Goal: Ask a question: Seek information or help from site administrators or community

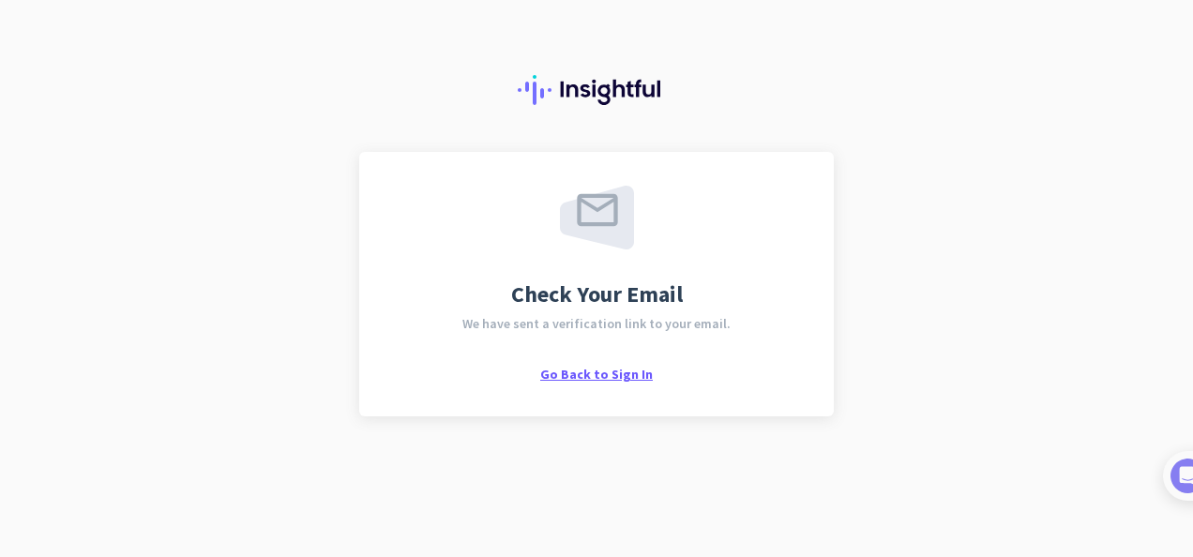
click at [605, 366] on span "Go Back to Sign In" at bounding box center [596, 374] width 113 height 17
click at [1176, 476] on img at bounding box center [1168, 476] width 35 height 35
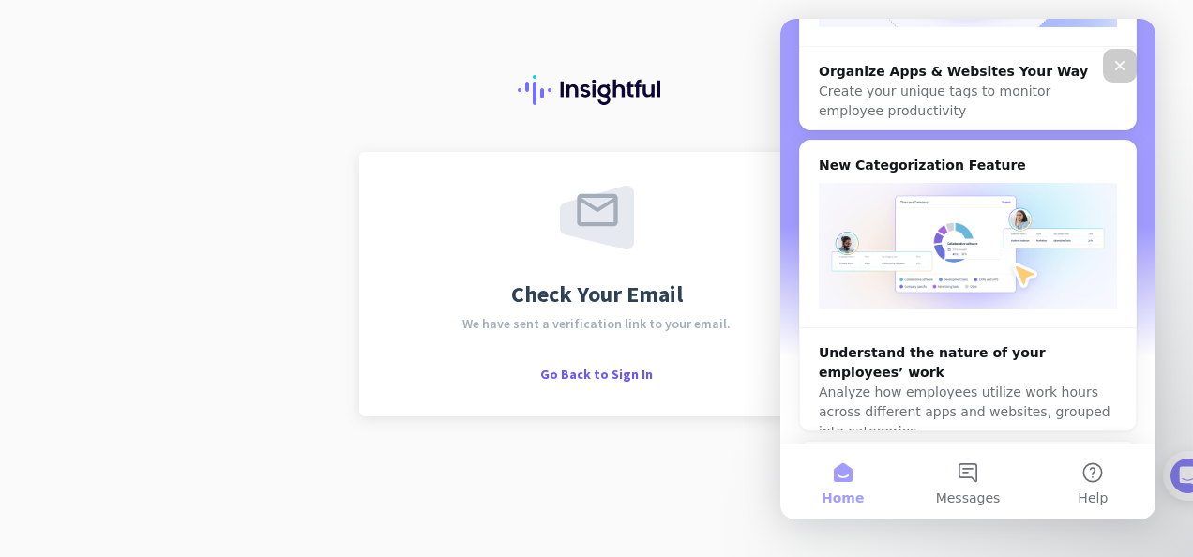
scroll to position [797, 0]
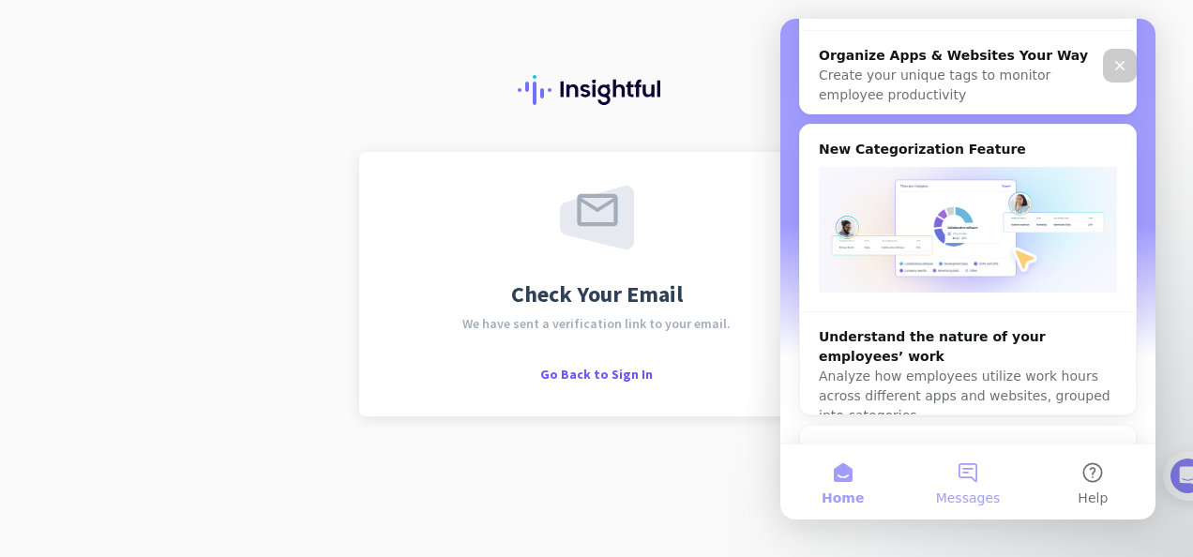
click at [971, 493] on span "Messages" at bounding box center [968, 497] width 65 height 13
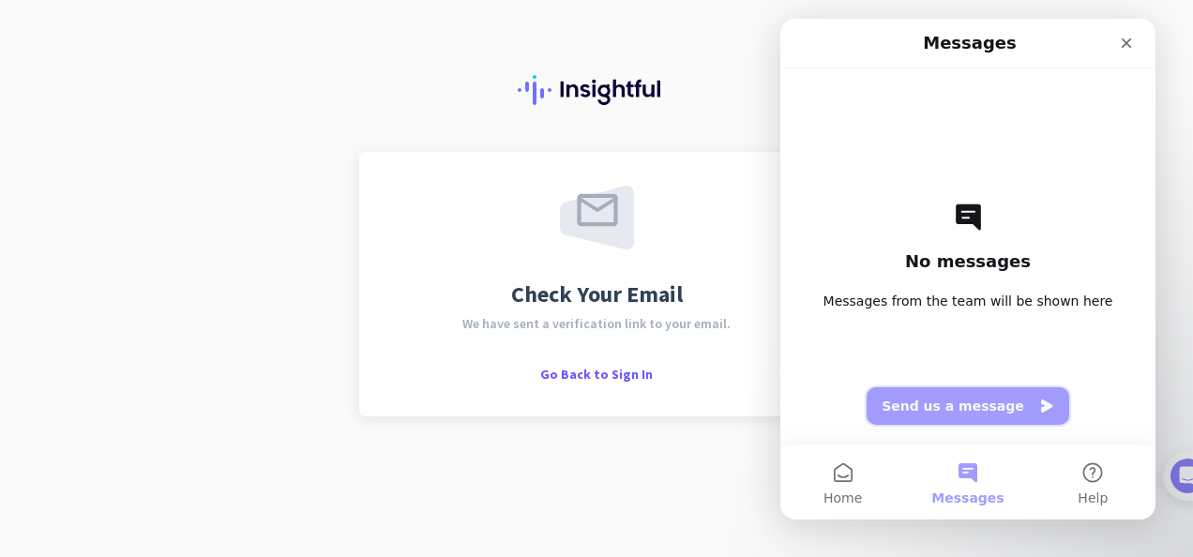
click at [959, 413] on button "Send us a message" at bounding box center [968, 406] width 203 height 38
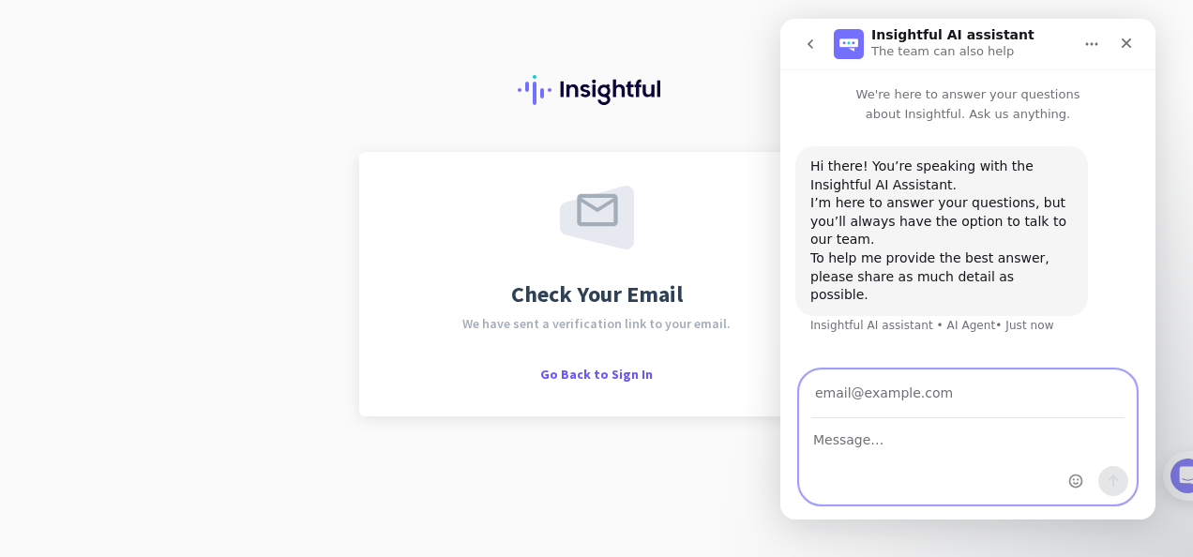
click at [954, 434] on textarea "Message…" at bounding box center [968, 435] width 336 height 32
click at [881, 463] on textarea "hello, i am trying to sign up to insightful. i have not received" at bounding box center [968, 444] width 336 height 51
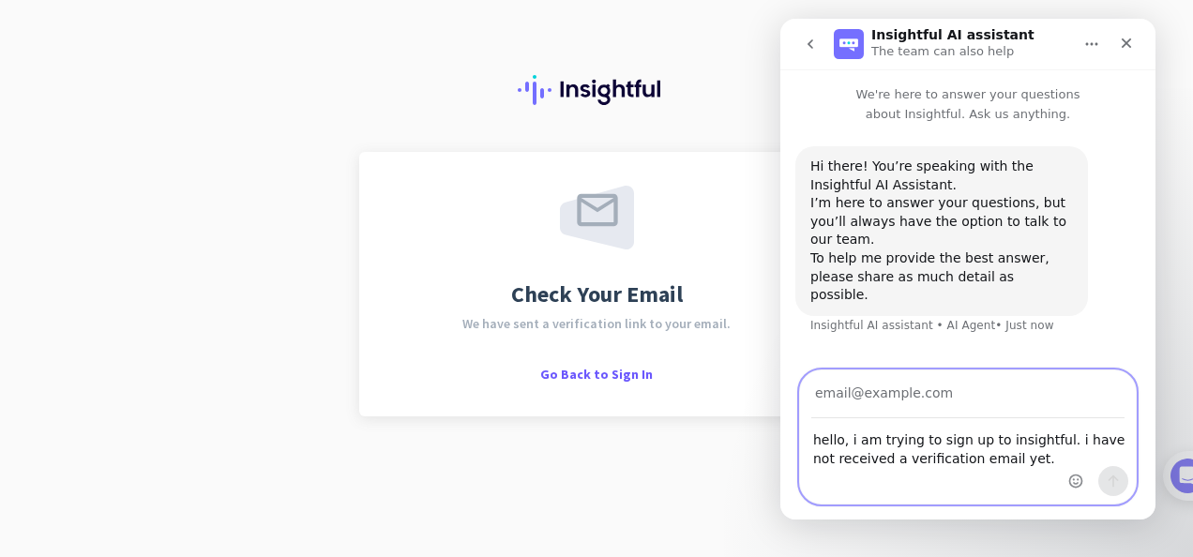
type textarea "hello, i am trying to sign up to insightful. i have not received a verification…"
click at [978, 400] on input "Your email" at bounding box center [967, 394] width 313 height 48
type input "nicebryant@yahoo.com"
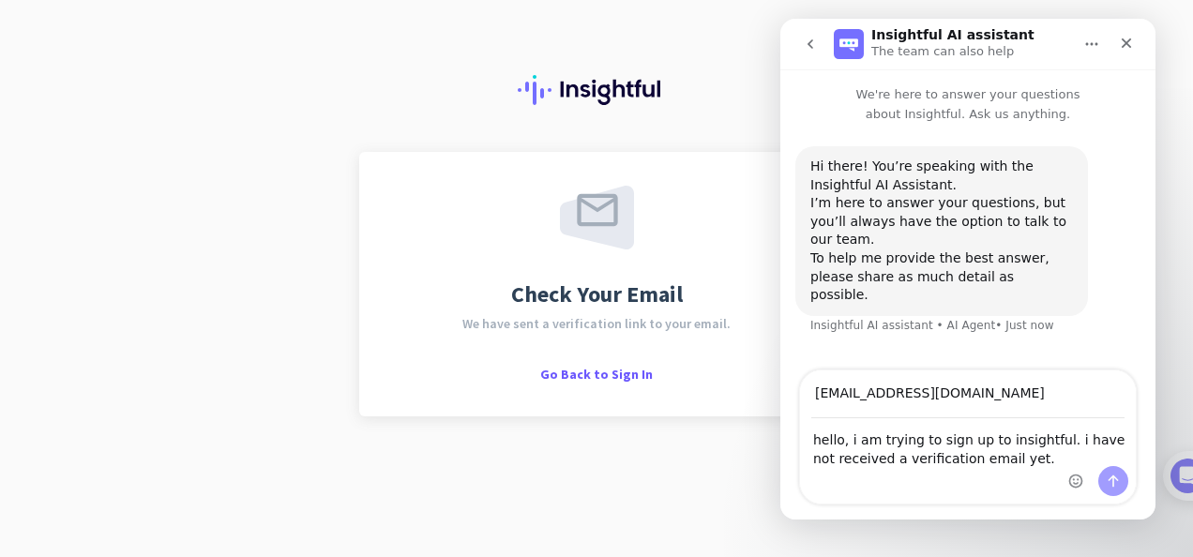
click at [992, 356] on div "Hi there! You’re speaking with the Insightful AI Assistant. I’m here to answer …" at bounding box center [967, 248] width 375 height 249
click at [1108, 479] on icon "Send a message…" at bounding box center [1113, 481] width 15 height 15
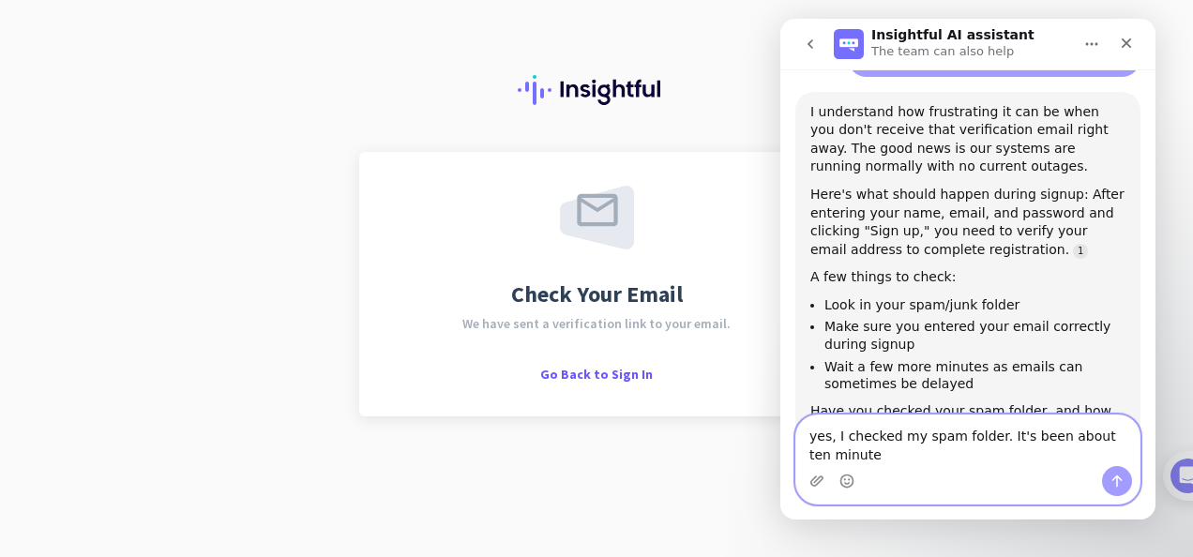
scroll to position [351, 0]
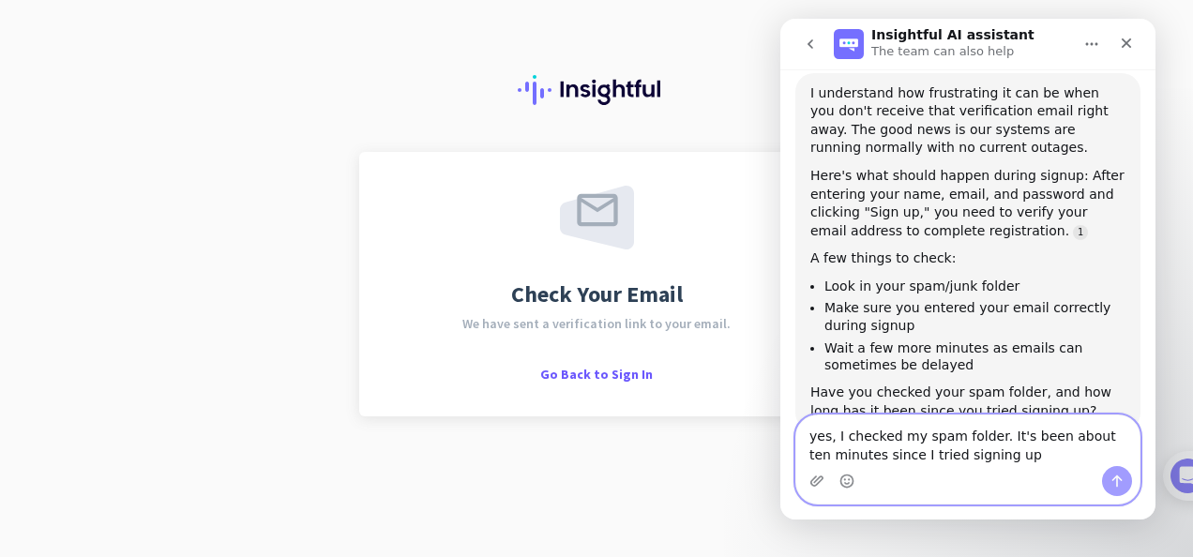
type textarea "yes, I checked my spam folder. It's been about ten minutes since I tried signin…"
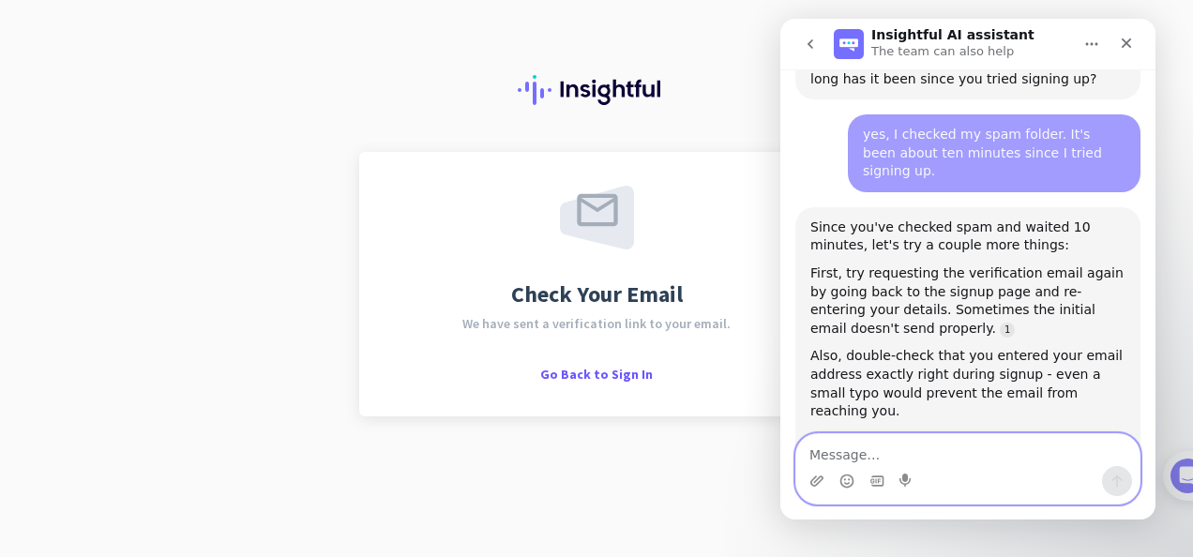
scroll to position [692, 0]
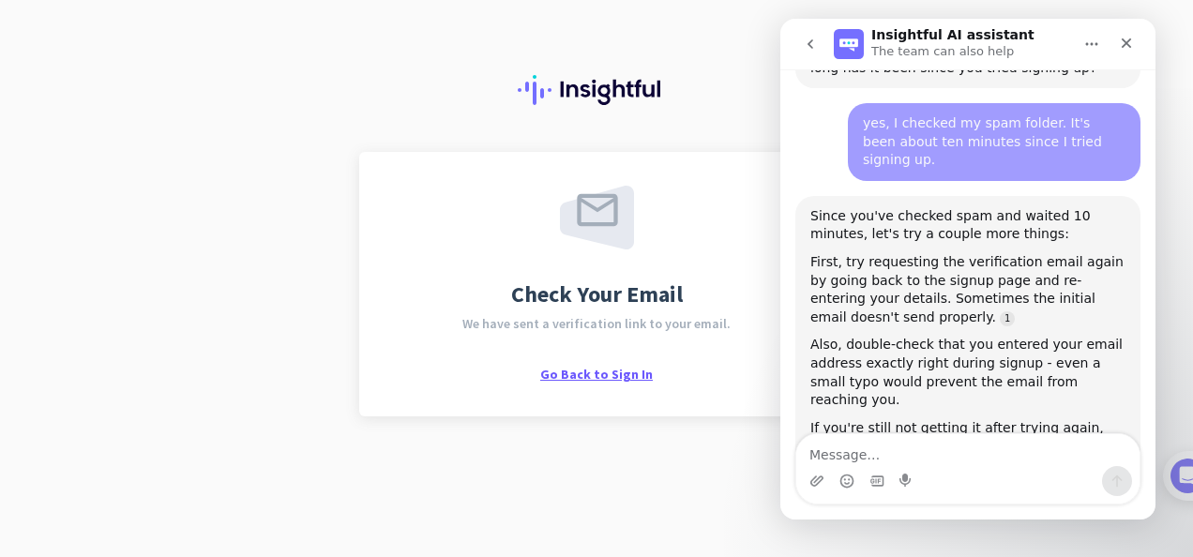
click at [610, 375] on span "Go Back to Sign In" at bounding box center [596, 374] width 113 height 17
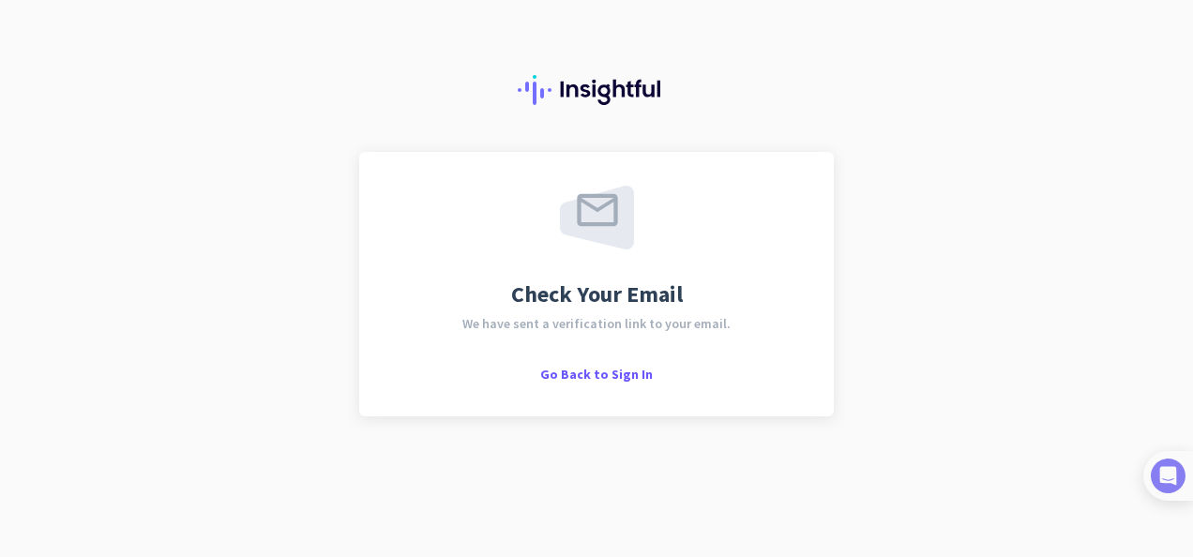
click at [1175, 484] on img at bounding box center [1168, 476] width 35 height 35
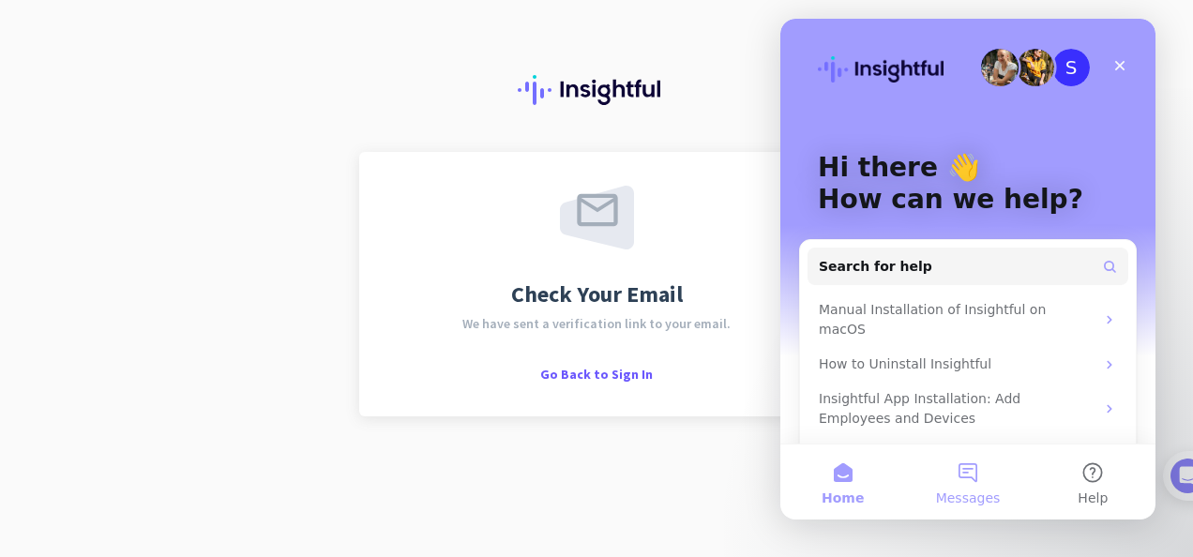
click at [953, 461] on button "Messages" at bounding box center [967, 482] width 125 height 75
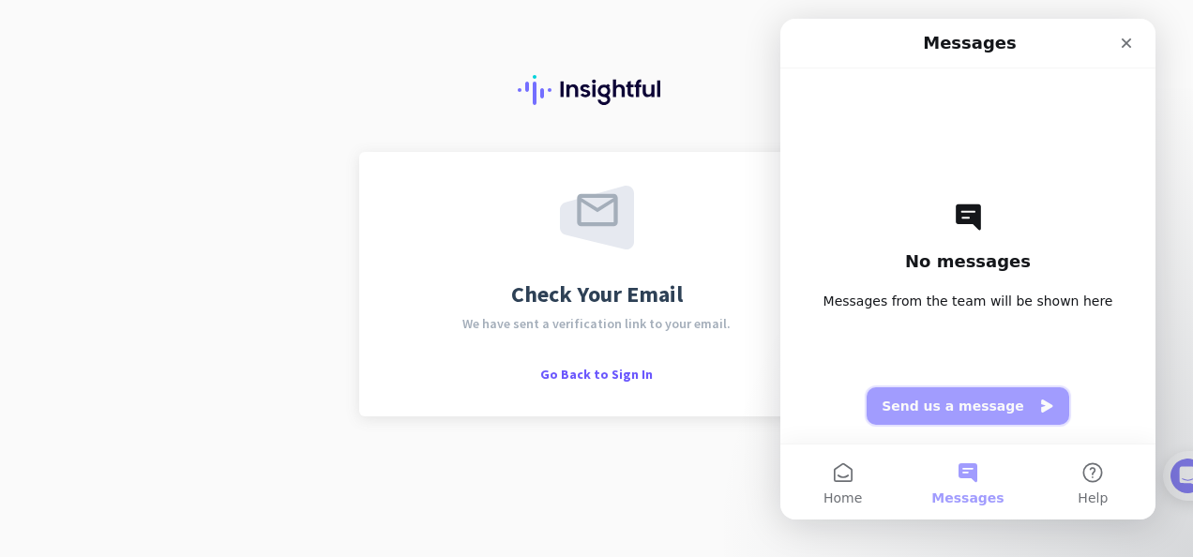
click at [940, 399] on button "Send us a message" at bounding box center [968, 406] width 203 height 38
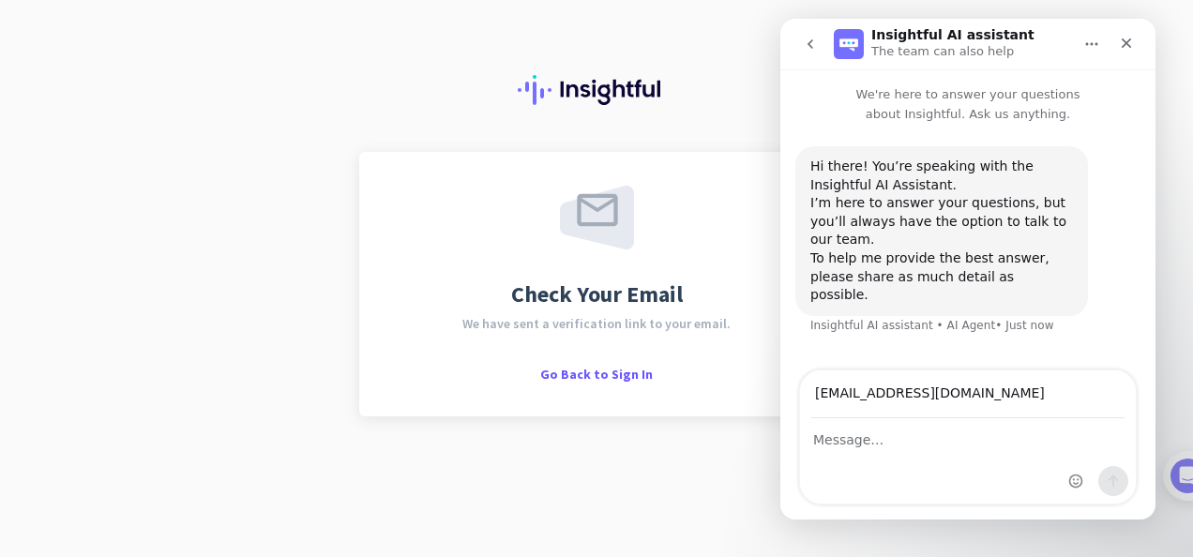
type input "[EMAIL_ADDRESS][DOMAIN_NAME]"
click at [845, 441] on textarea "Message…" at bounding box center [968, 435] width 336 height 32
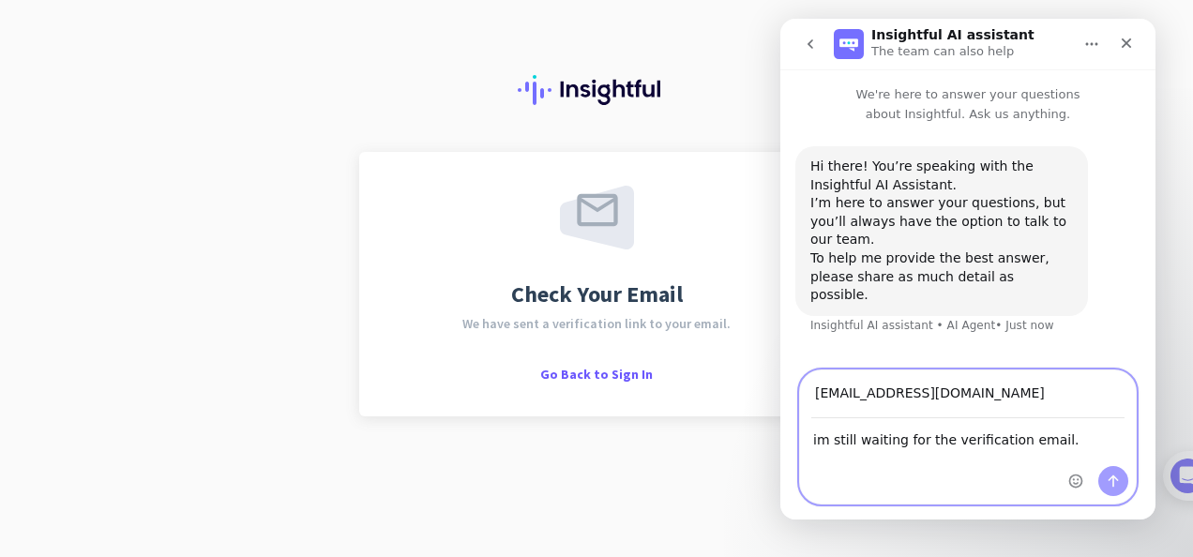
type textarea "im still waiting for the verification email."
click at [1116, 482] on icon "Send a message…" at bounding box center [1113, 481] width 15 height 15
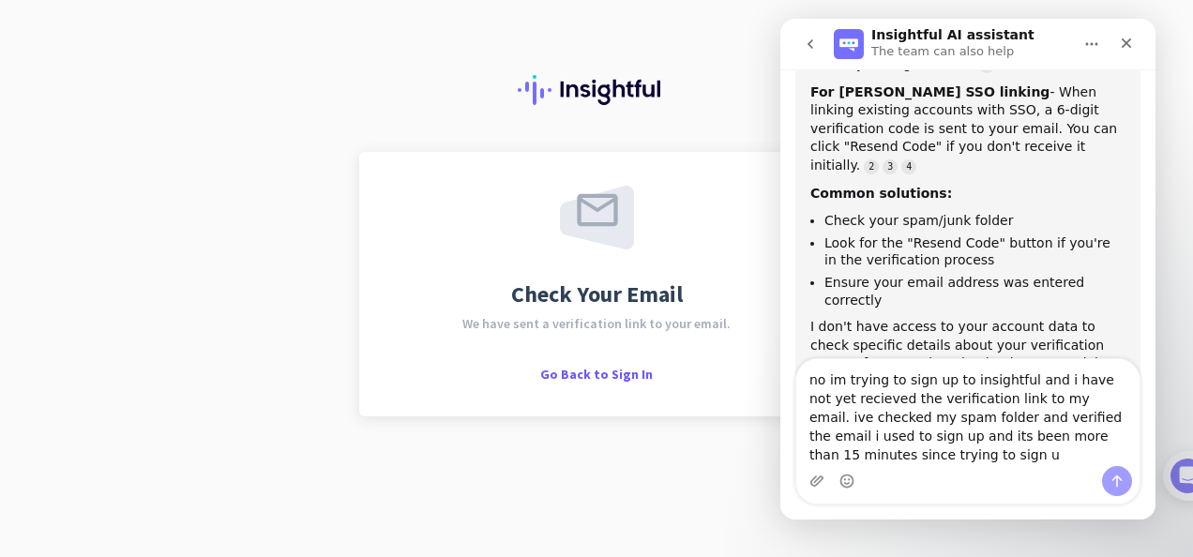
scroll to position [555, 0]
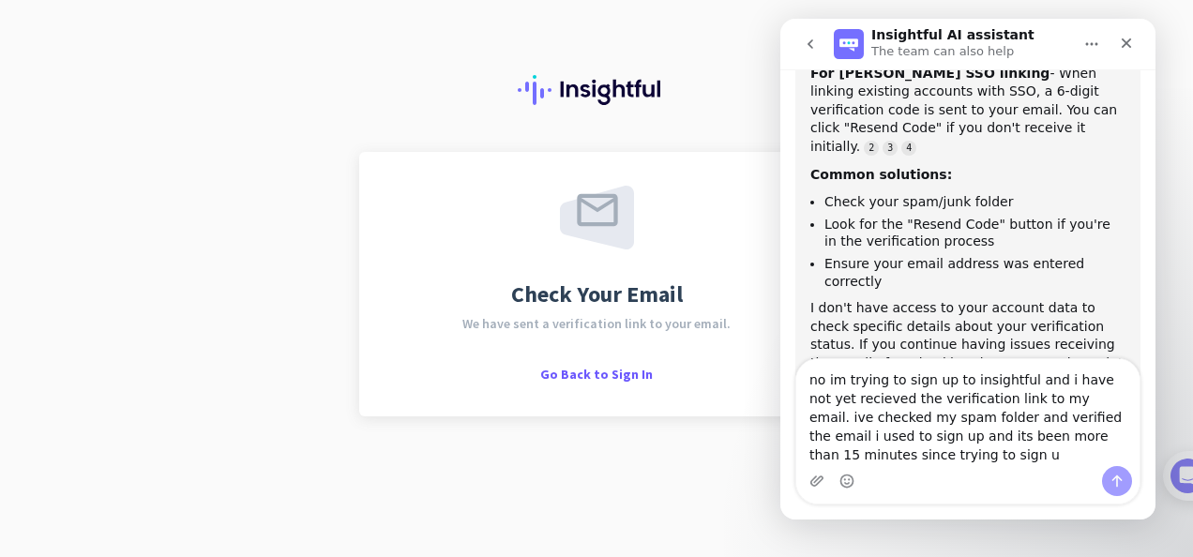
type textarea "no im trying to sign up to insightful and i have not yet recieved the verificat…"
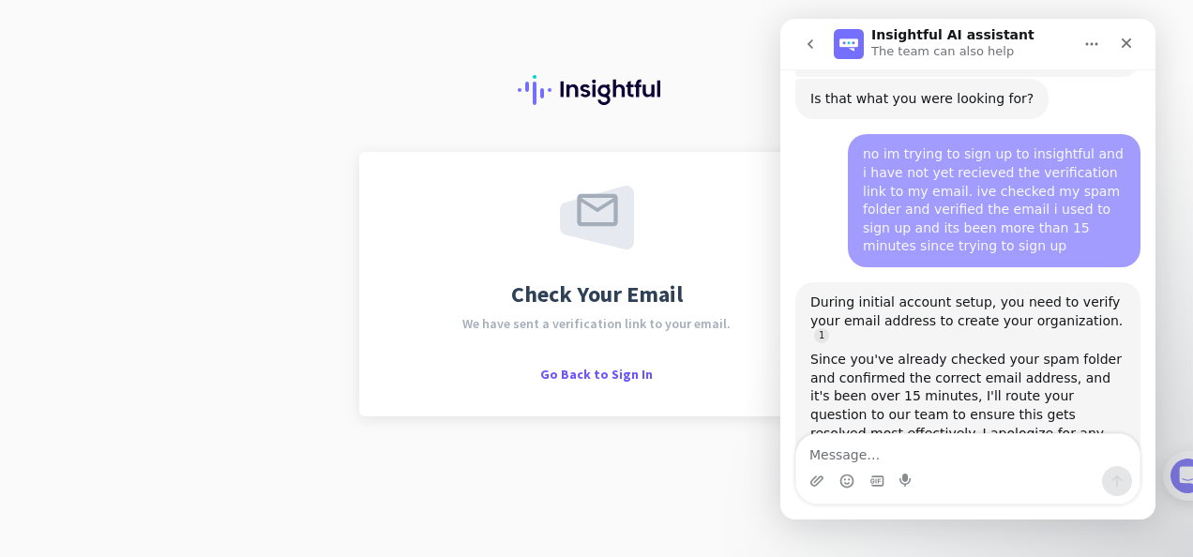
scroll to position [880, 0]
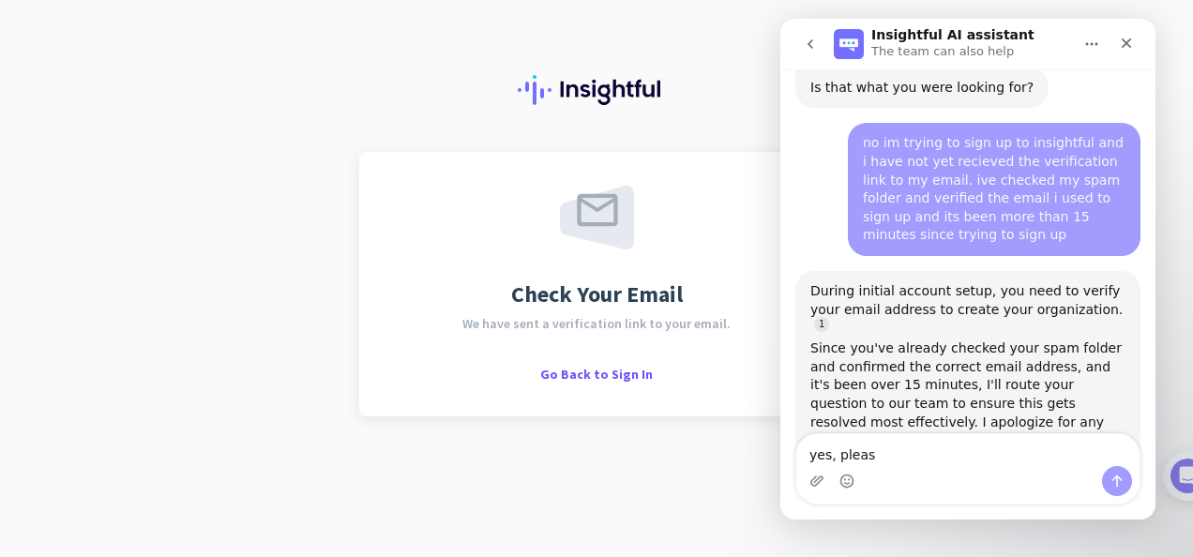
type textarea "yes, please"
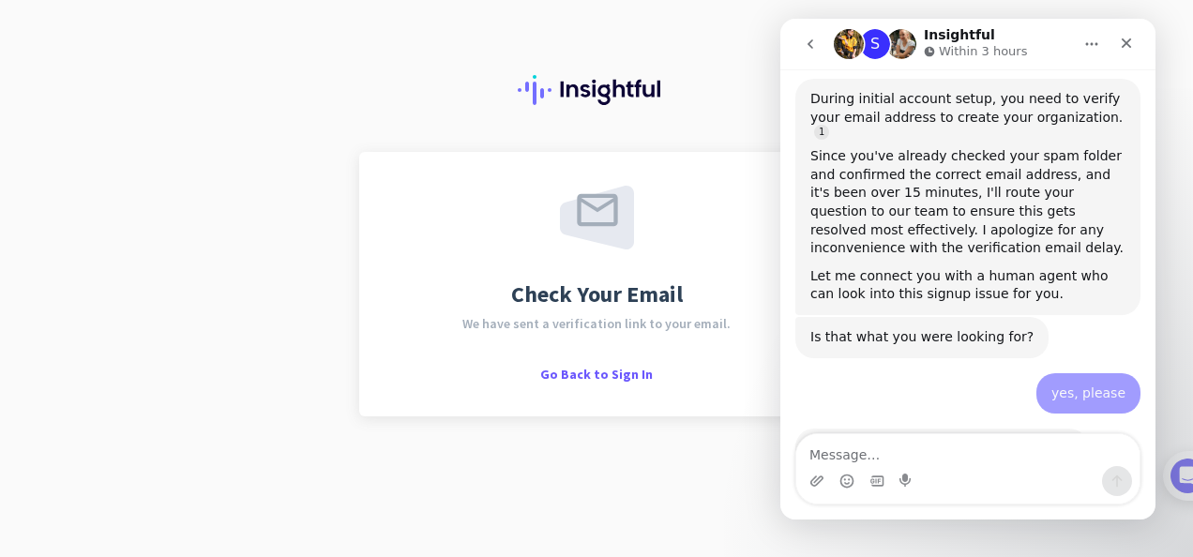
scroll to position [1080, 0]
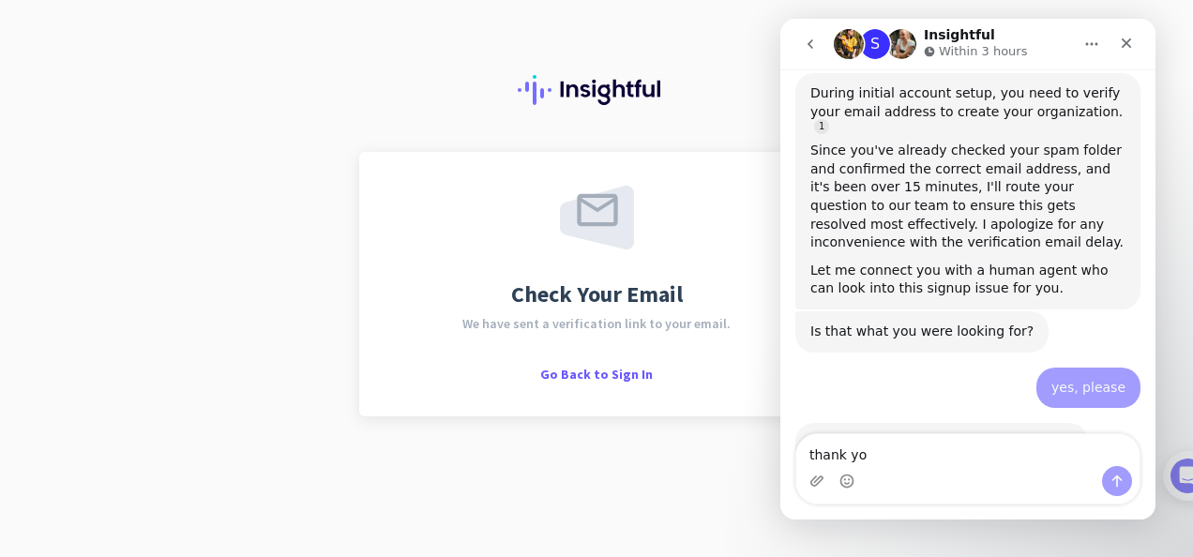
type textarea "thank you"
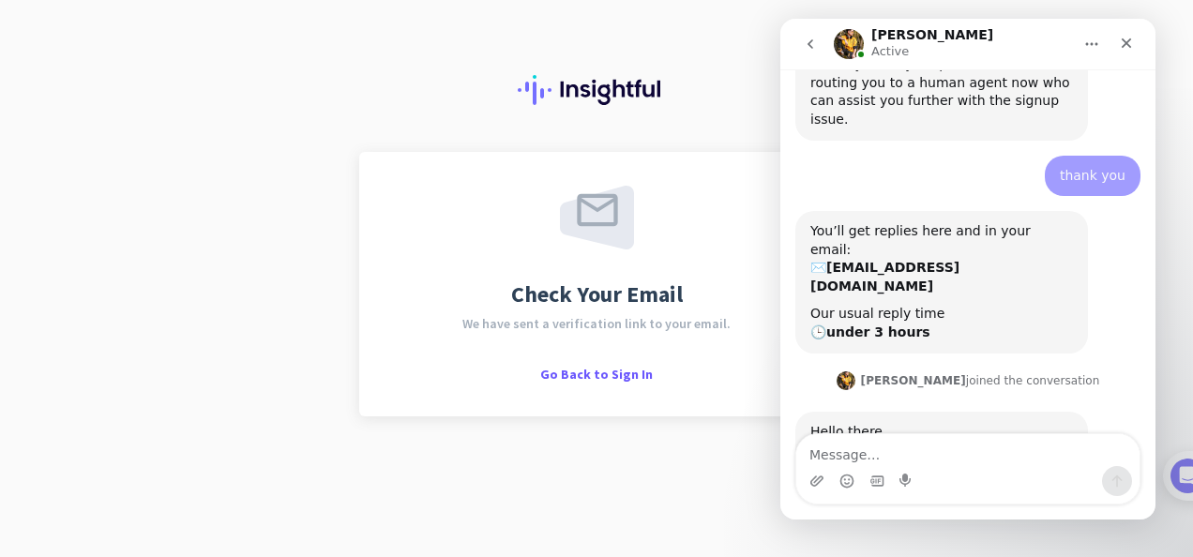
scroll to position [1505, 0]
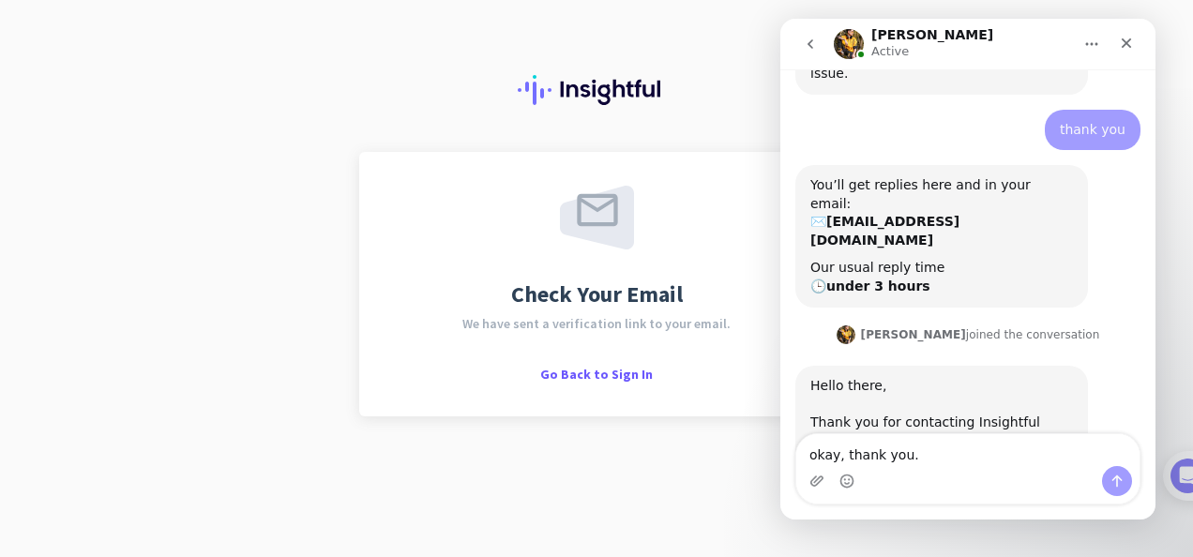
type textarea "okay, thank you."
click at [1114, 484] on icon "Send a message…" at bounding box center [1117, 481] width 15 height 15
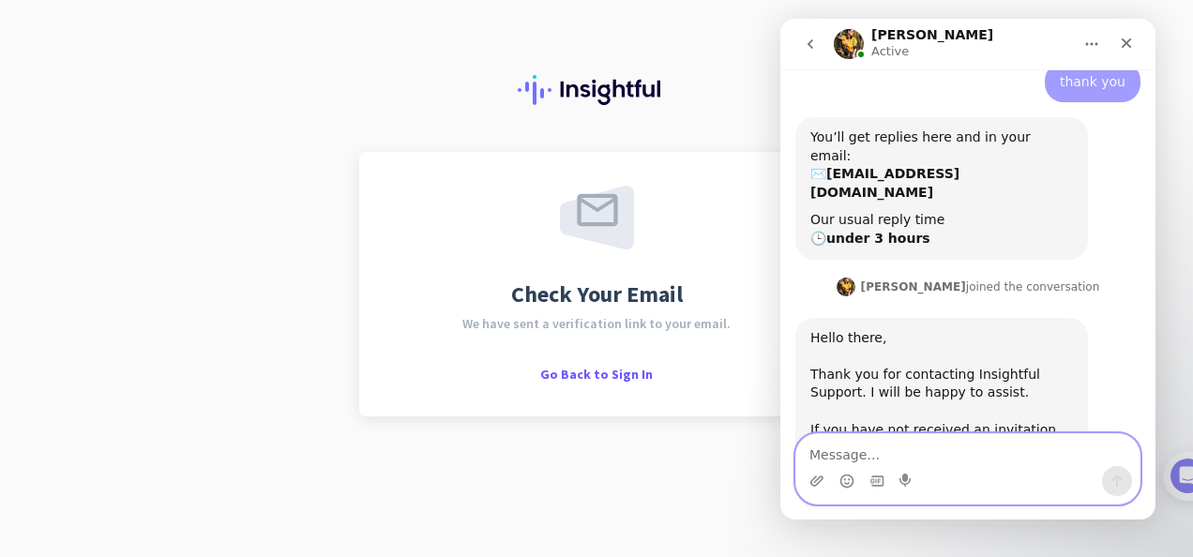
scroll to position [1562, 0]
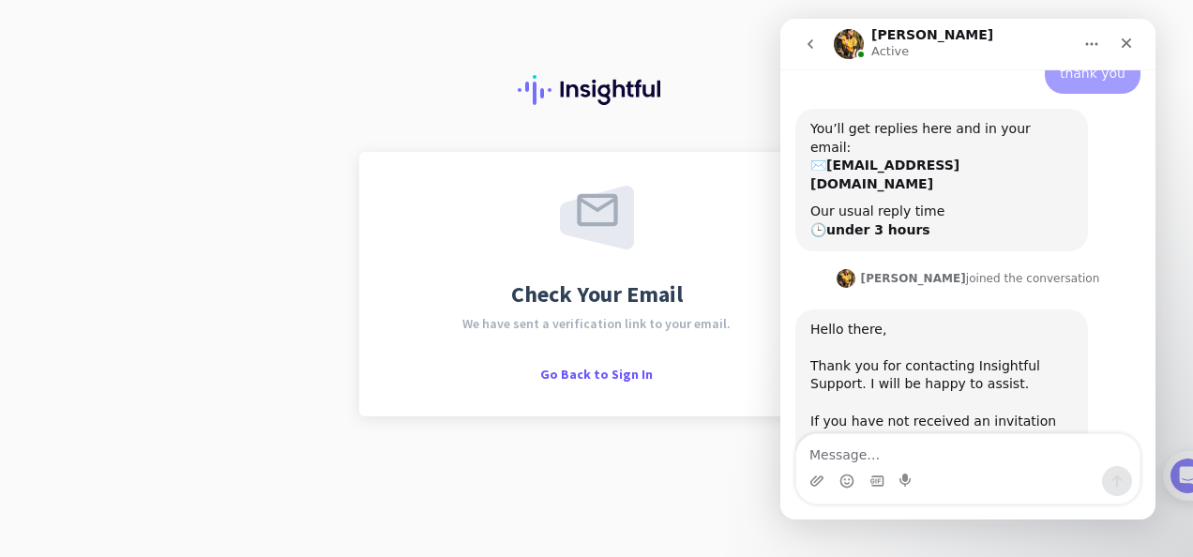
click at [965, 450] on link "support@mercor.com" at bounding box center [938, 457] width 230 height 15
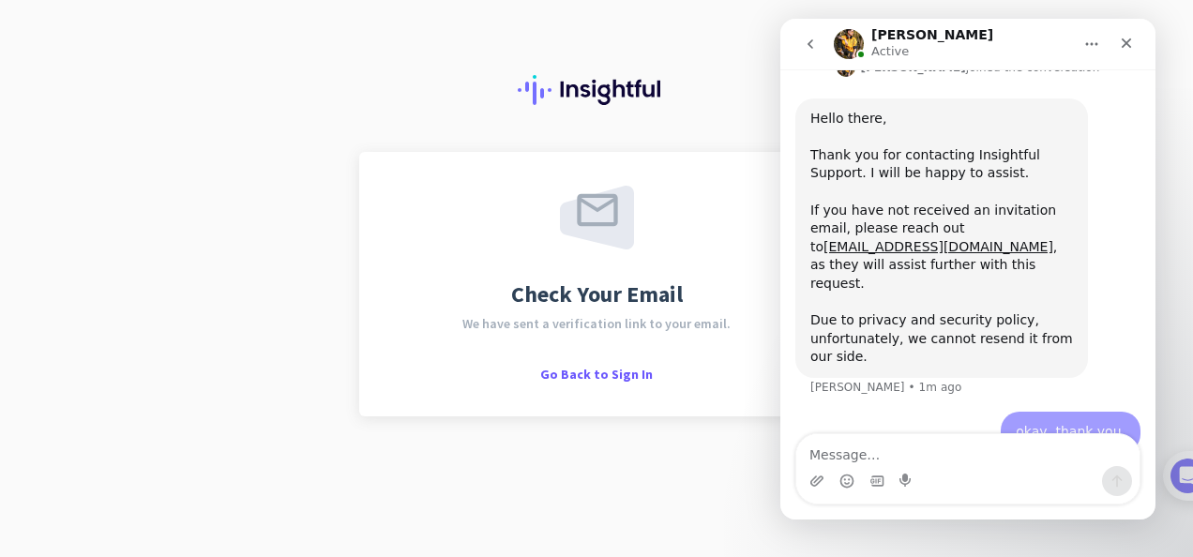
scroll to position [1859, 0]
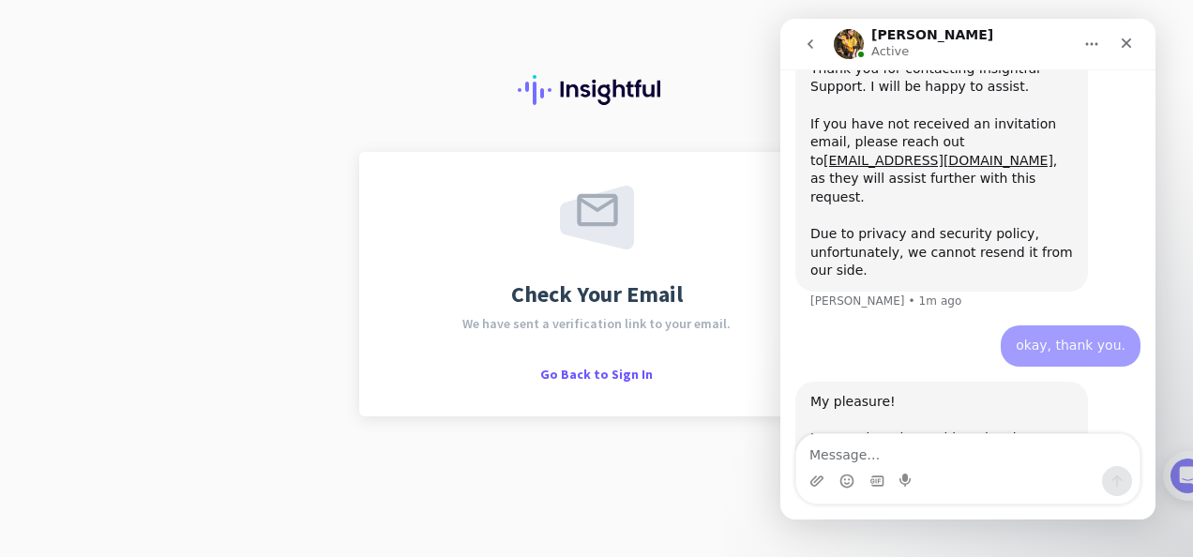
click at [739, 94] on div at bounding box center [596, 76] width 1193 height 152
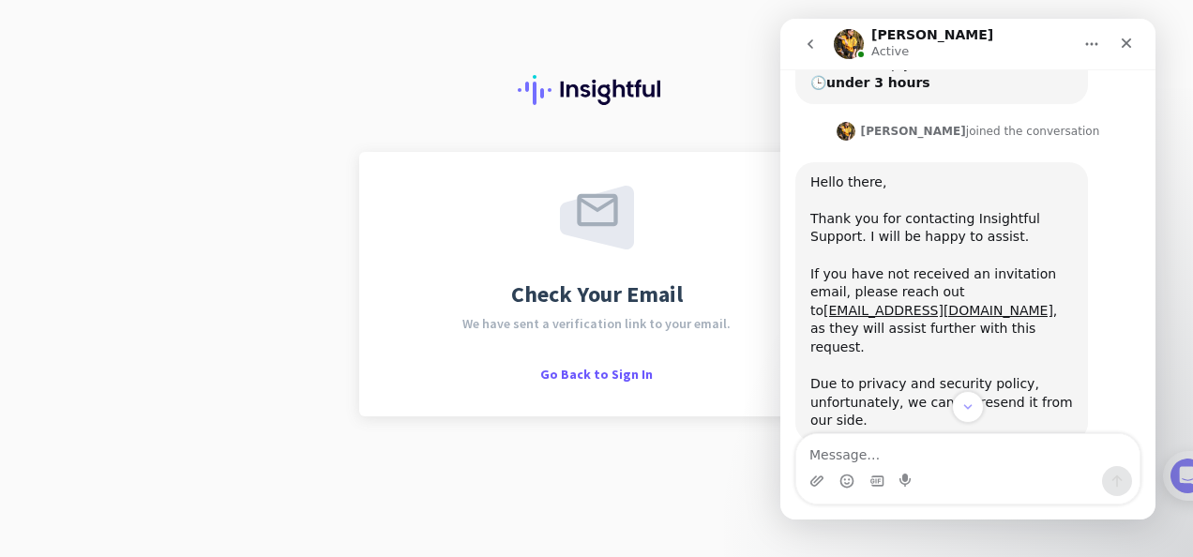
scroll to position [1588, 0]
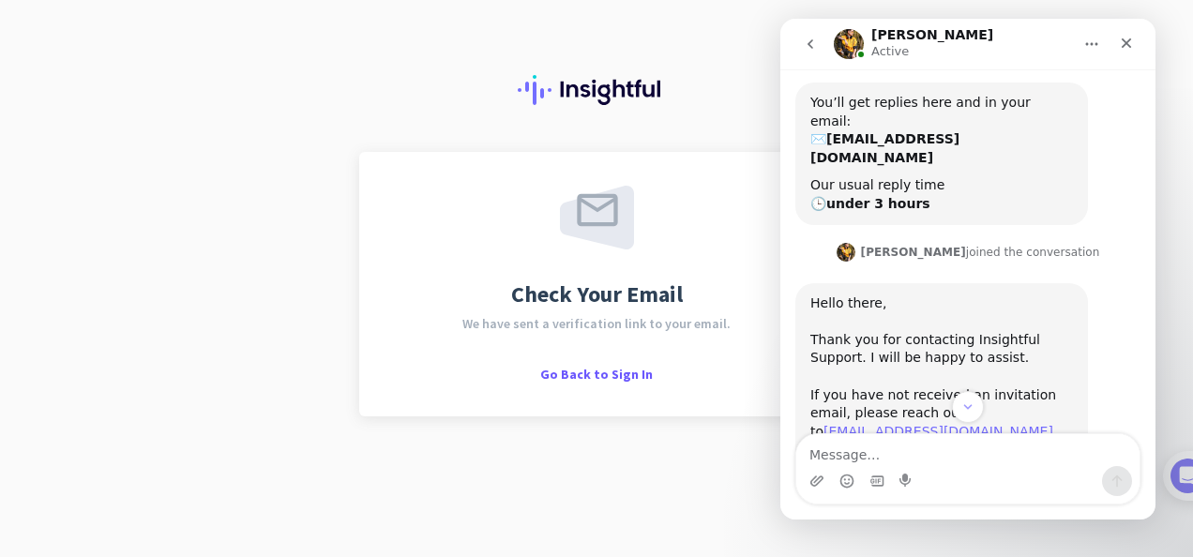
click at [956, 424] on link "support@mercor.com" at bounding box center [938, 431] width 230 height 15
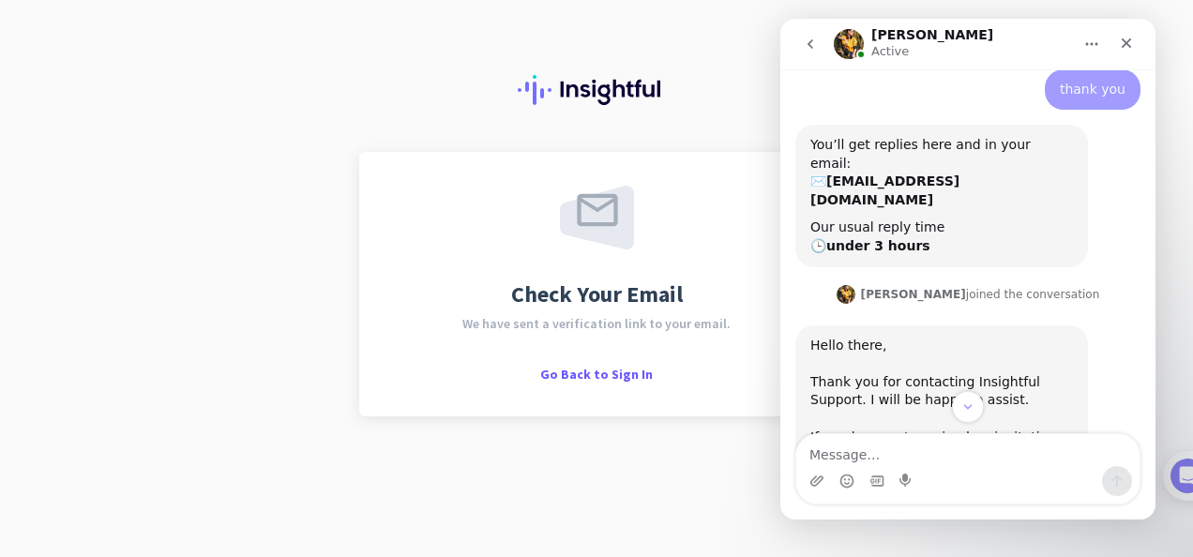
scroll to position [1548, 0]
click at [986, 464] on link "support@mercor.com" at bounding box center [938, 471] width 230 height 15
click at [984, 464] on link "support@mercor.com" at bounding box center [938, 471] width 230 height 15
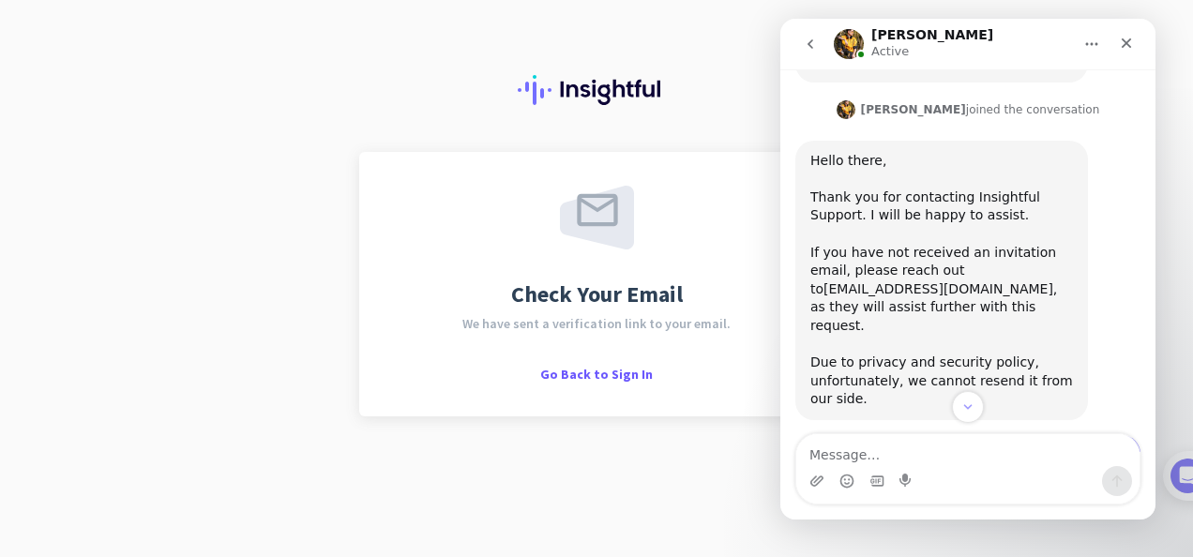
scroll to position [1731, 0]
click at [818, 39] on button "go back" at bounding box center [811, 44] width 36 height 36
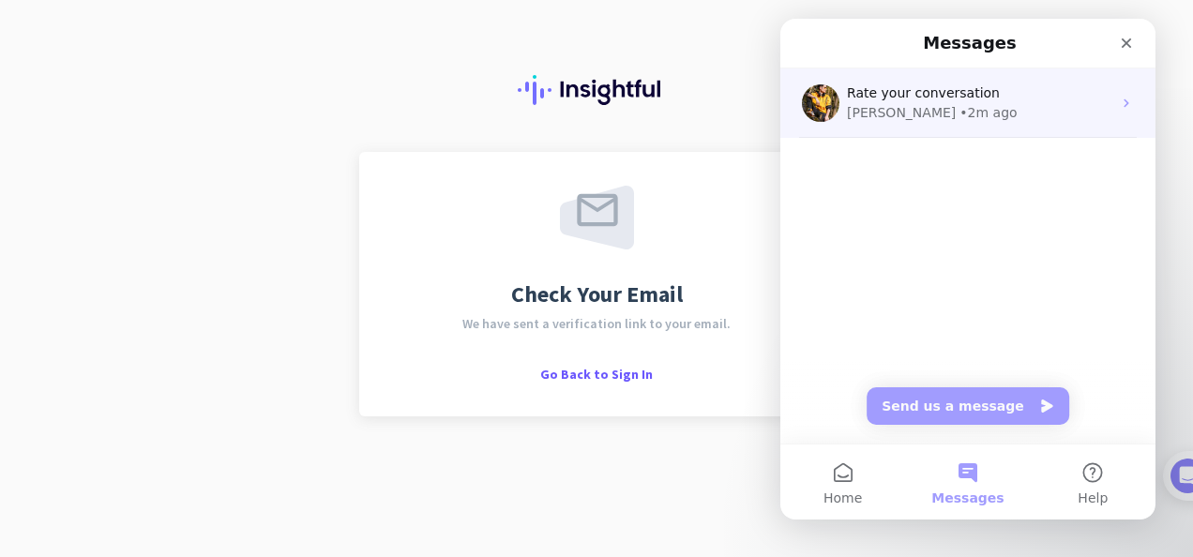
scroll to position [852, 0]
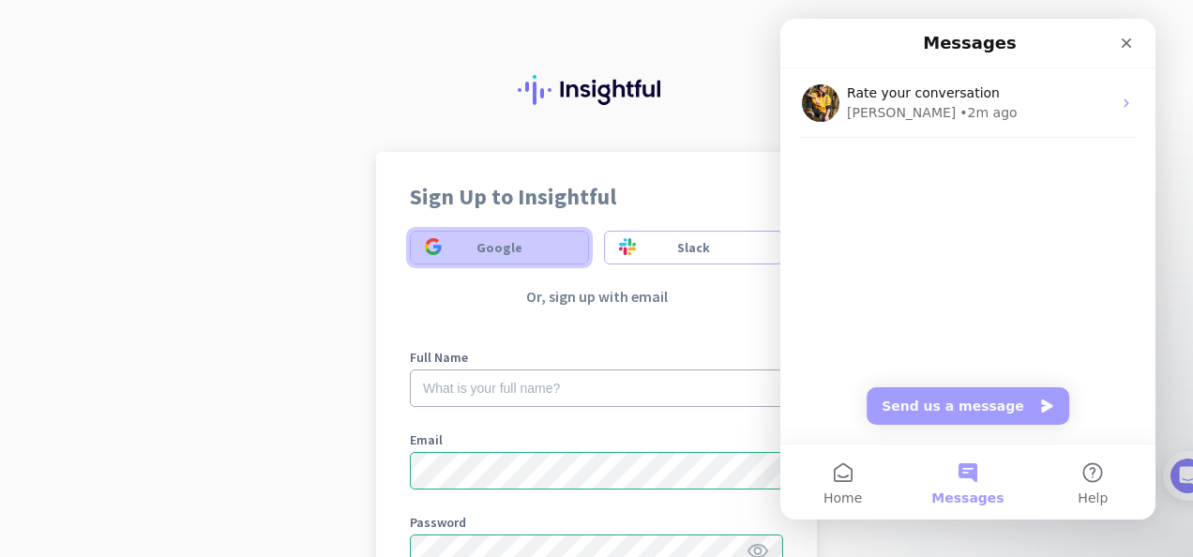
click at [435, 239] on span "Google" at bounding box center [499, 247] width 149 height 19
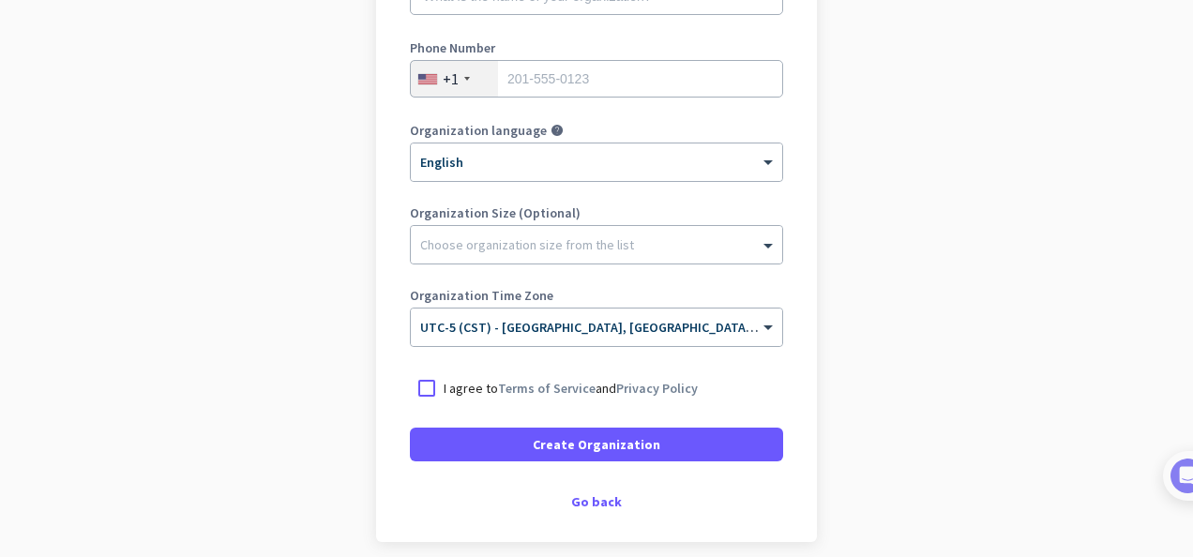
scroll to position [326, 0]
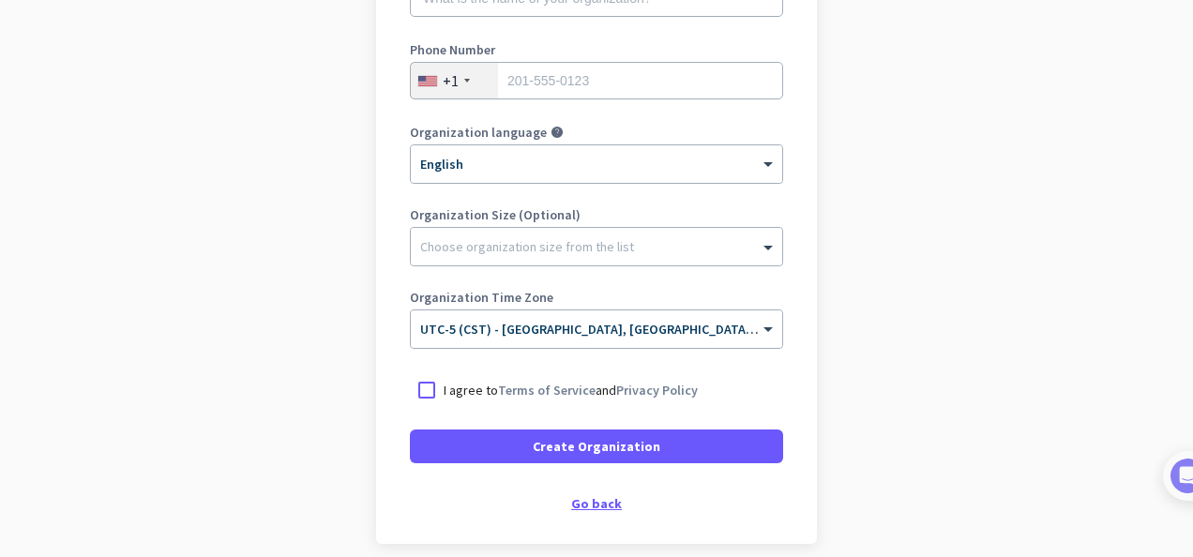
click at [578, 503] on div "Go back" at bounding box center [596, 503] width 373 height 13
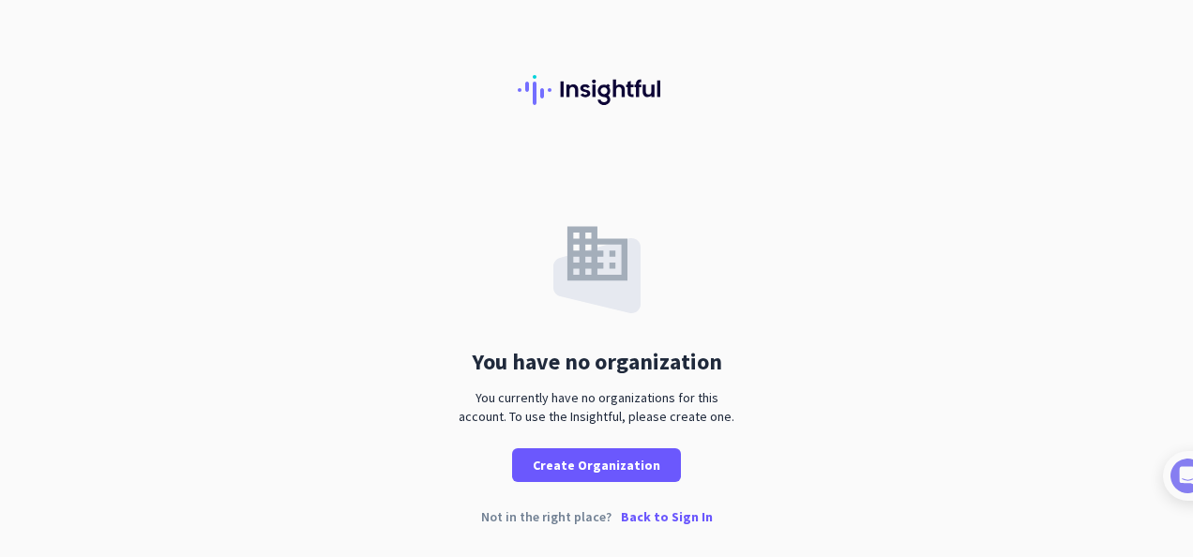
click at [651, 518] on p "Back to Sign In" at bounding box center [667, 516] width 92 height 13
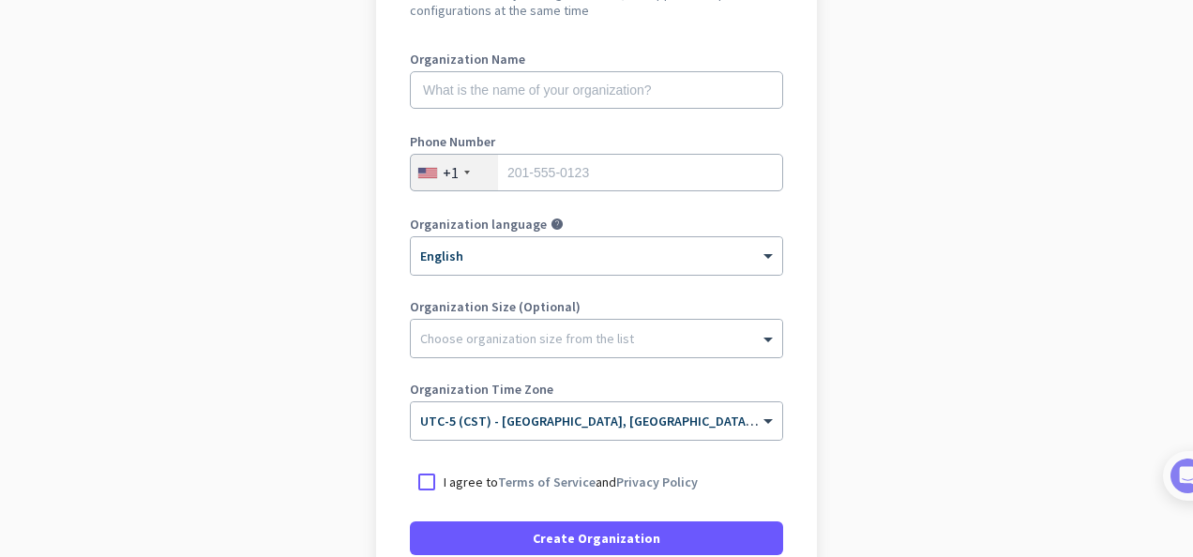
scroll to position [401, 0]
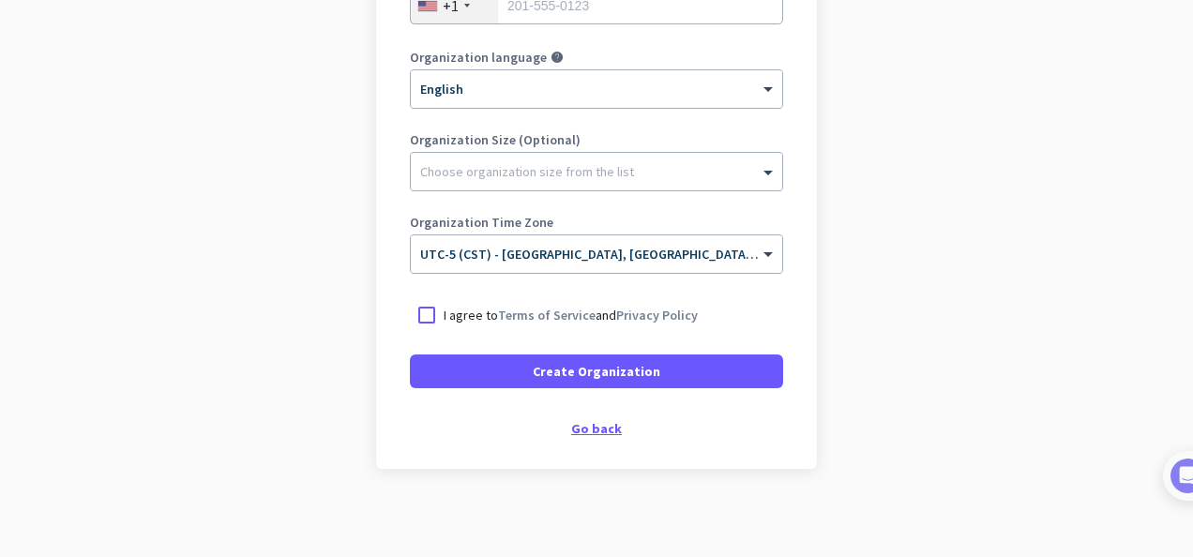
click at [590, 431] on div "Go back" at bounding box center [596, 428] width 373 height 13
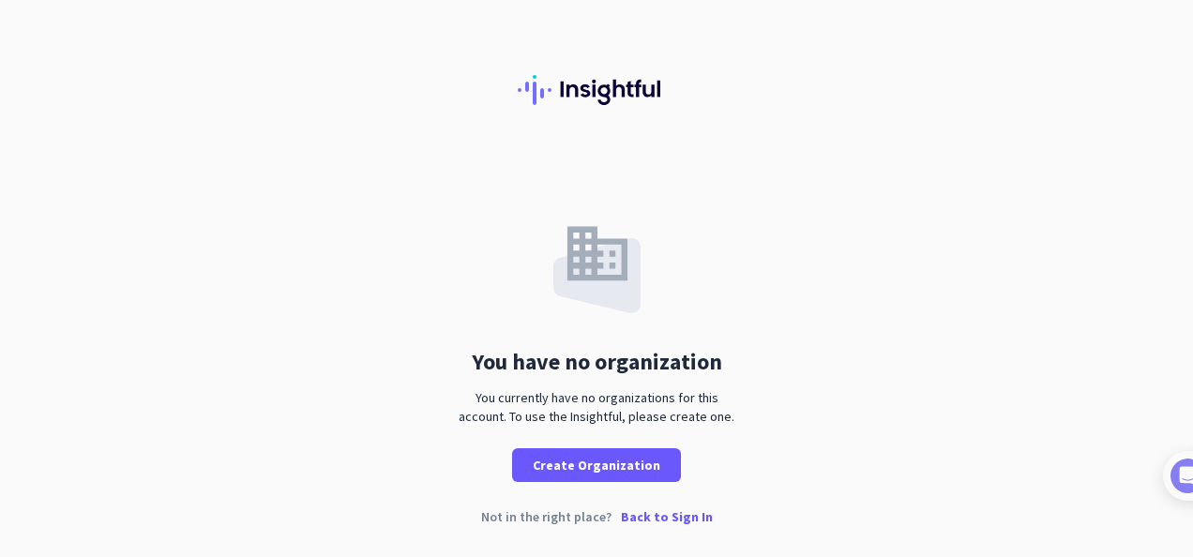
click at [670, 520] on p "Back to Sign In" at bounding box center [667, 516] width 92 height 13
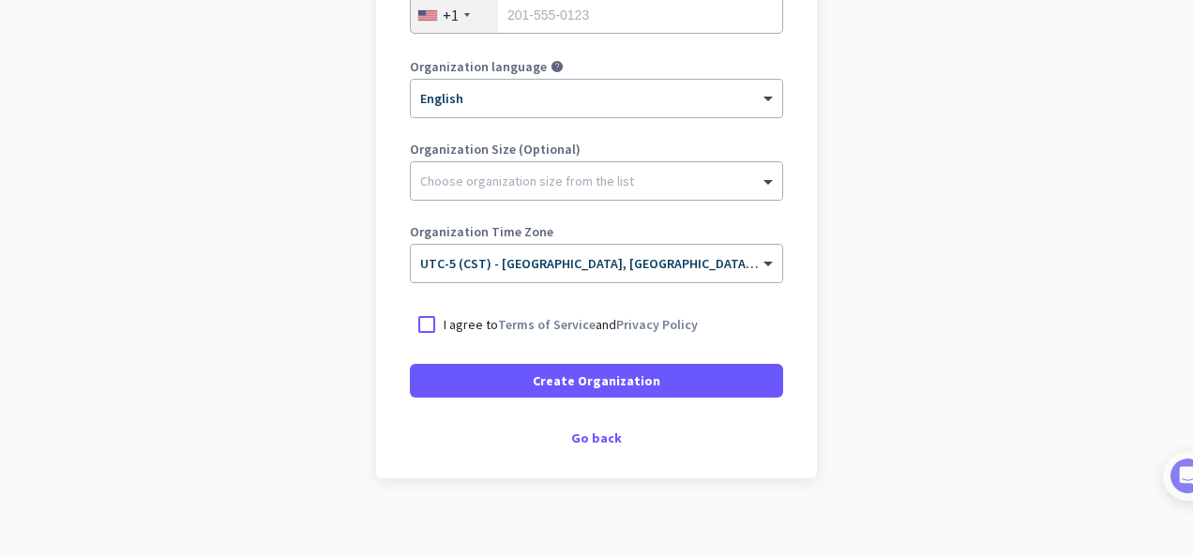
scroll to position [407, 0]
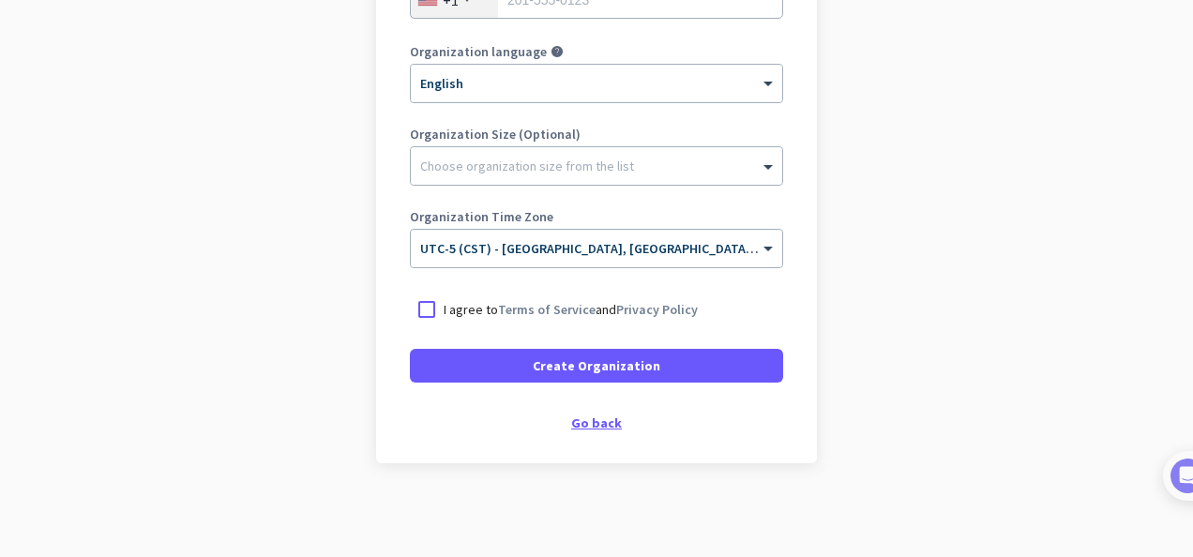
click at [602, 426] on div "Go back" at bounding box center [596, 422] width 373 height 13
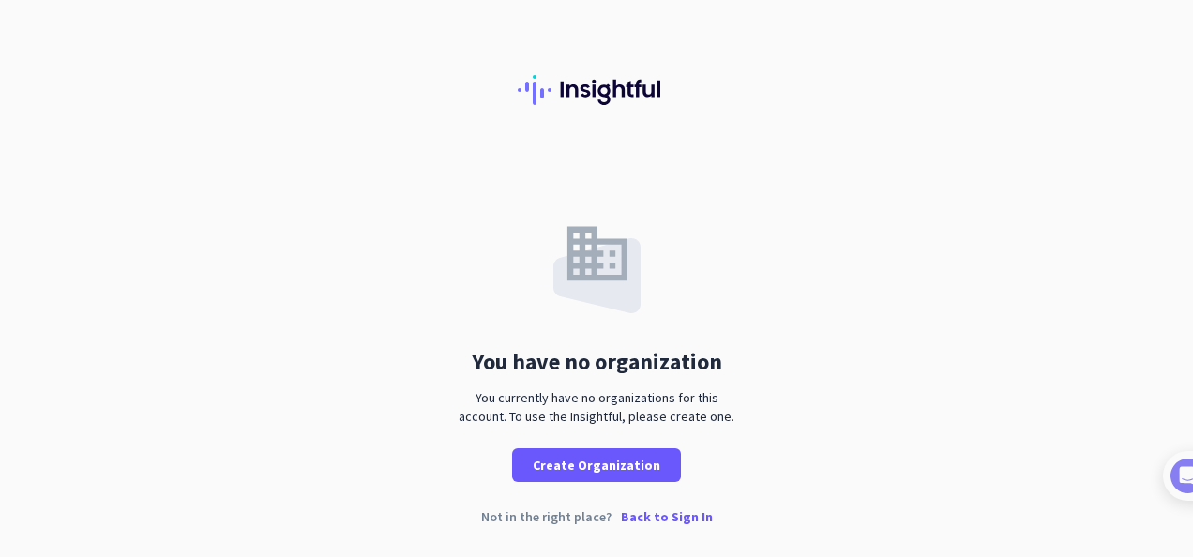
click at [649, 513] on p "Back to Sign In" at bounding box center [667, 516] width 92 height 13
